Goal: Register for event/course

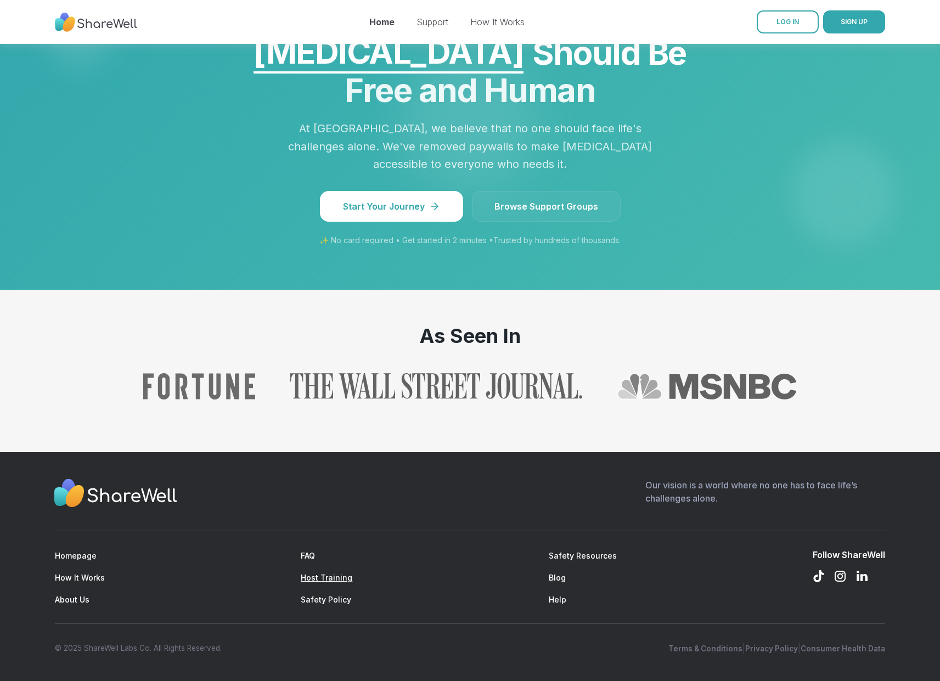
click at [336, 579] on link "Host Training" at bounding box center [327, 577] width 52 height 9
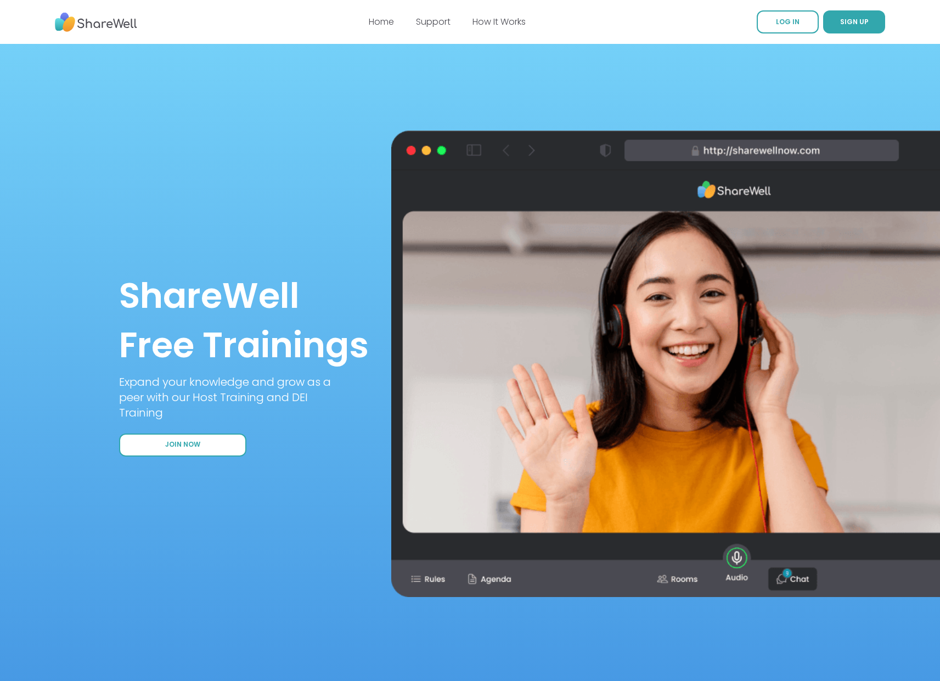
click at [206, 447] on button "Join Now" at bounding box center [182, 445] width 127 height 23
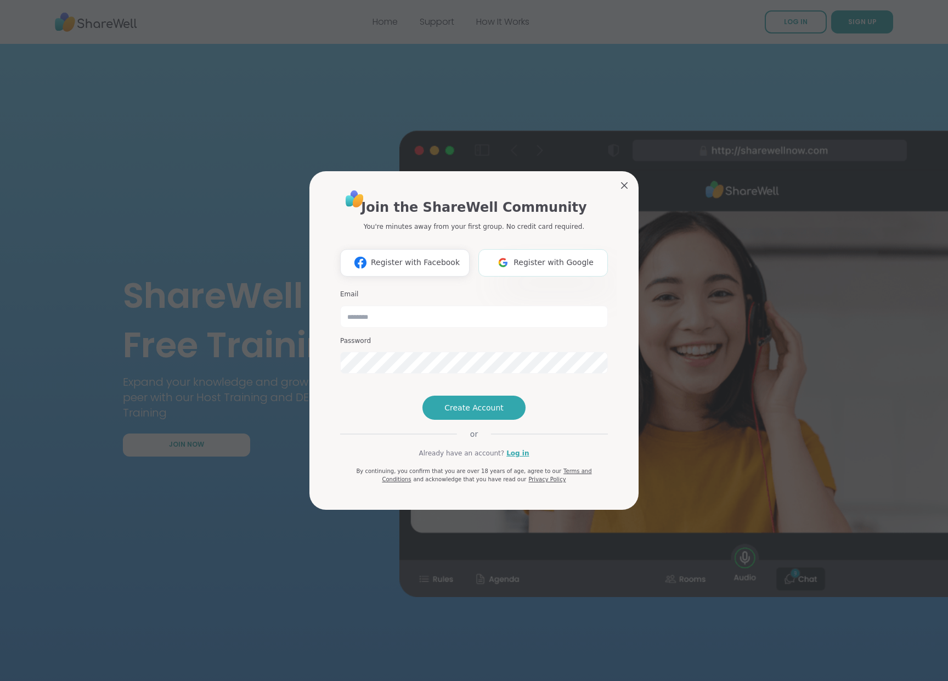
click at [536, 257] on span "Register with Google" at bounding box center [554, 263] width 80 height 12
click at [514, 257] on span "Register with Google" at bounding box center [554, 263] width 80 height 12
